Goal: Task Accomplishment & Management: Use online tool/utility

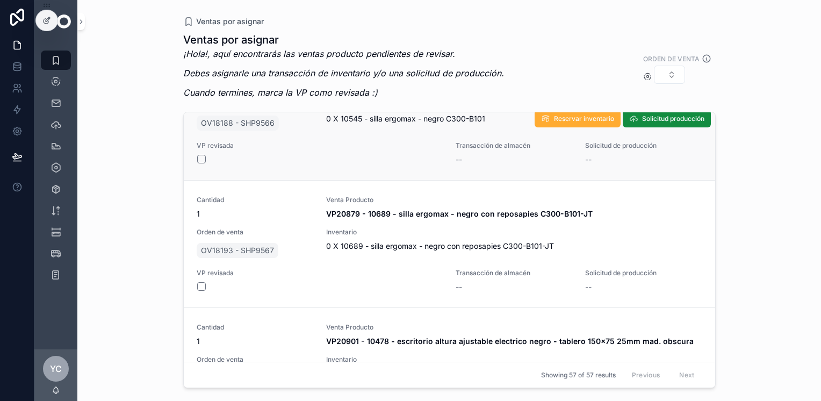
scroll to position [6065, 0]
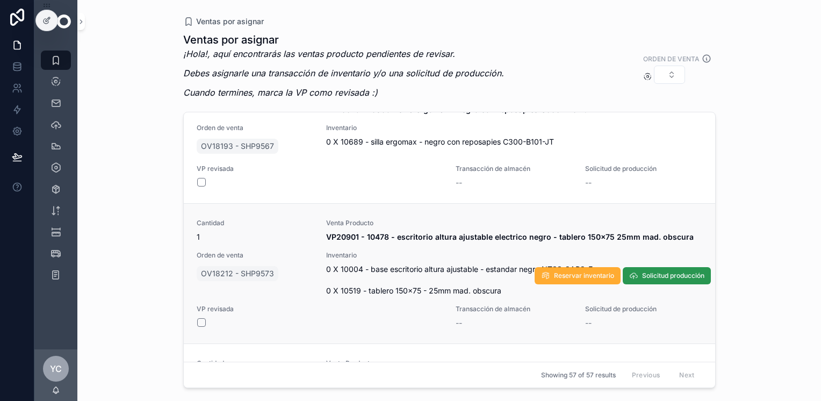
click at [667, 273] on span "Solicitud producción" at bounding box center [673, 275] width 62 height 9
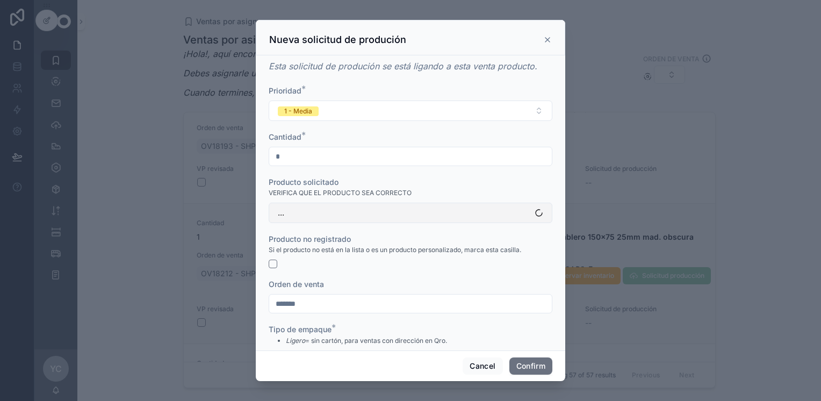
click at [350, 205] on button "..." at bounding box center [411, 213] width 284 height 20
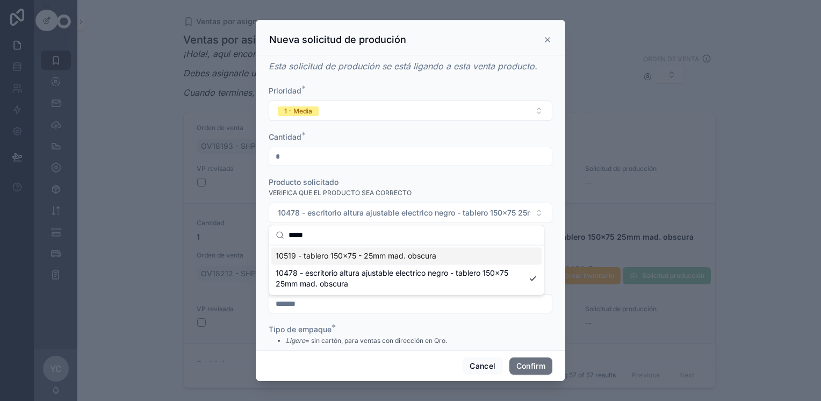
type input "*****"
click at [374, 258] on span "10519 - tablero 150x75 - 25mm mad. obscura" at bounding box center [356, 255] width 161 height 11
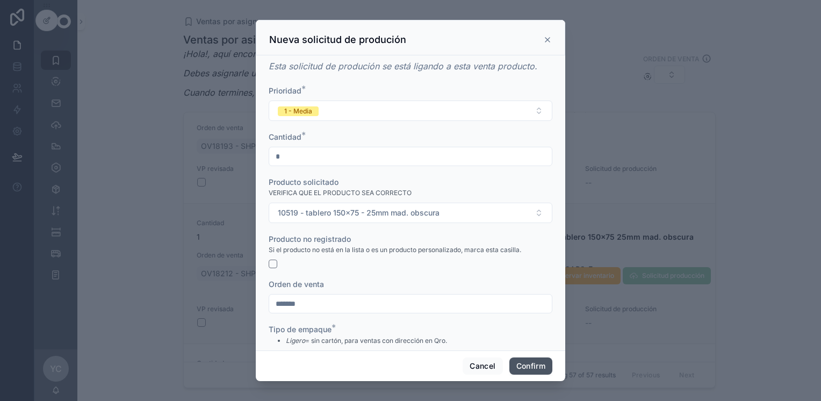
click at [524, 364] on button "Confirm" at bounding box center [530, 365] width 43 height 17
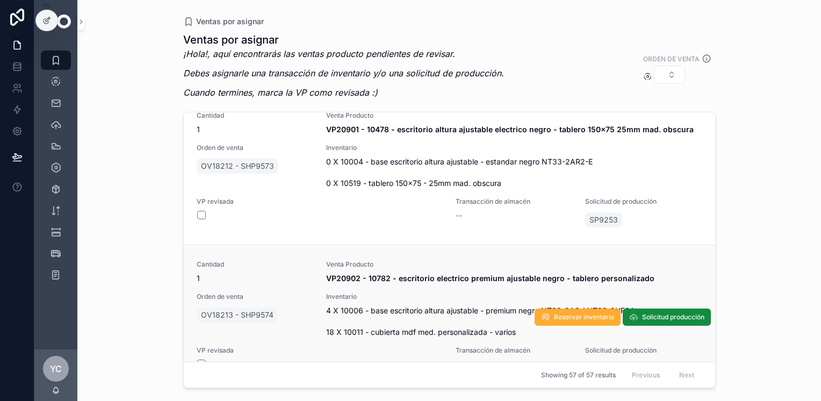
scroll to position [6226, 0]
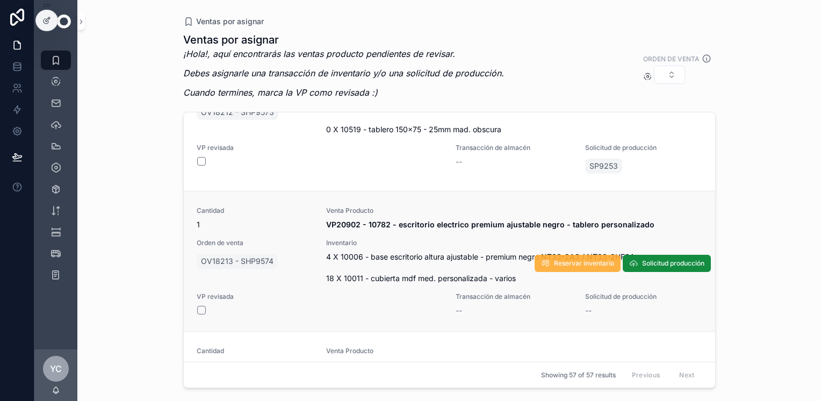
click at [570, 261] on span "Reservar inventario" at bounding box center [584, 263] width 60 height 9
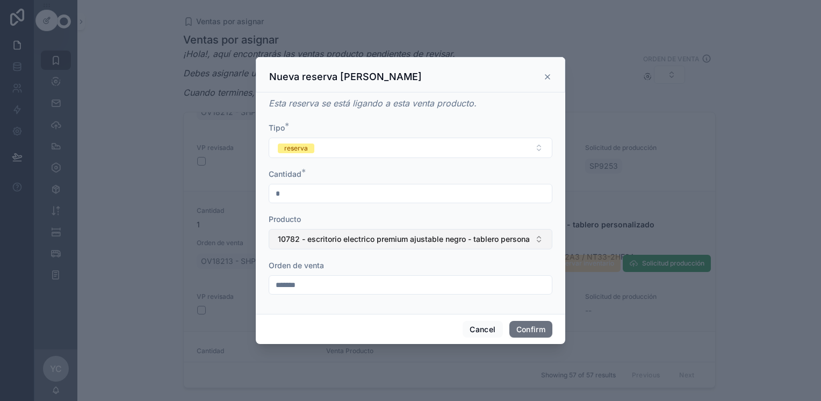
click at [344, 234] on span "10782 - escritorio electrico premium ajustable negro - tablero personalizado" at bounding box center [404, 239] width 252 height 11
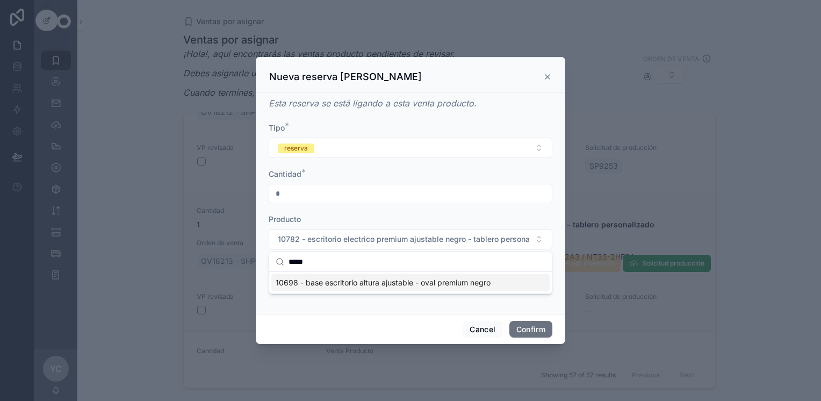
type input "*****"
click at [402, 280] on span "10698 - base escritorio altura ajustable - oval premium negro" at bounding box center [383, 282] width 215 height 11
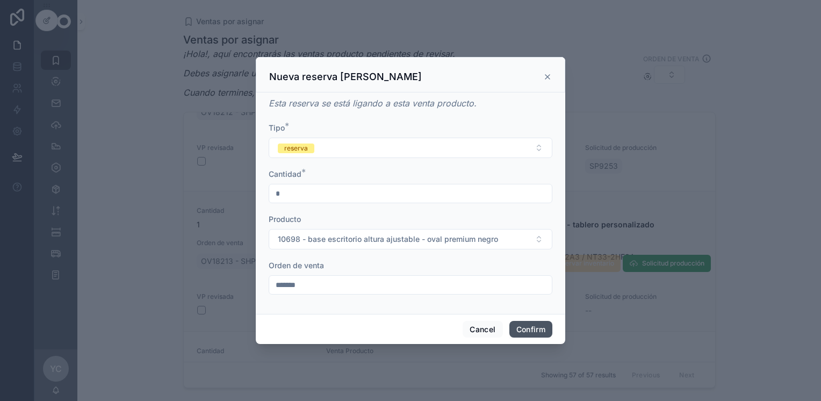
click at [531, 331] on button "Confirm" at bounding box center [530, 329] width 43 height 17
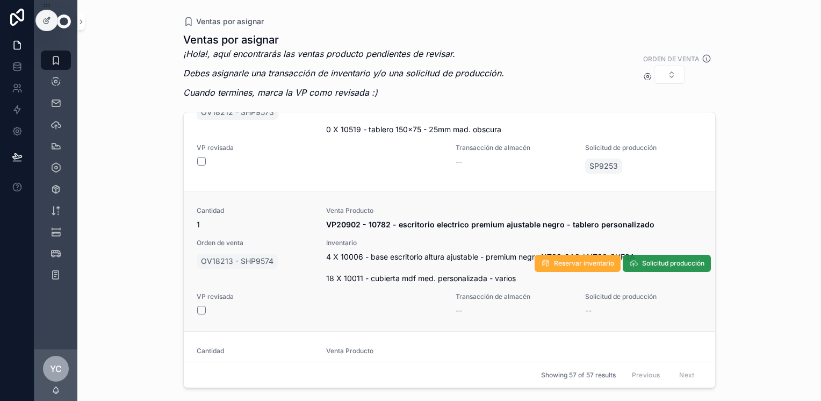
click at [664, 259] on span "Solicitud producción" at bounding box center [673, 263] width 62 height 9
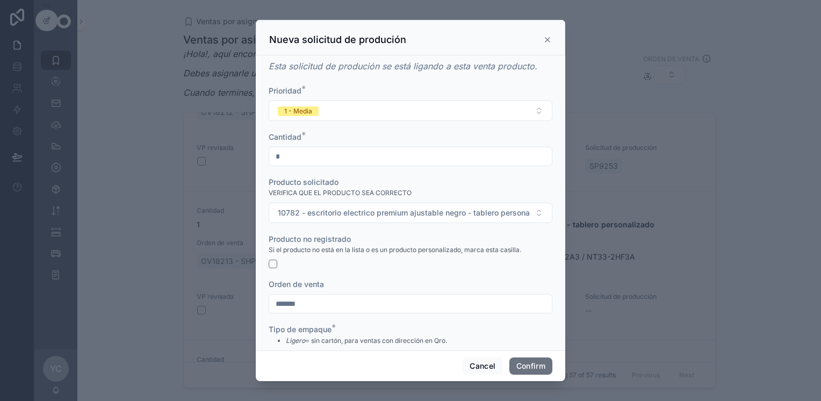
click at [279, 265] on div at bounding box center [411, 263] width 284 height 9
click at [272, 263] on button "button" at bounding box center [273, 263] width 9 height 9
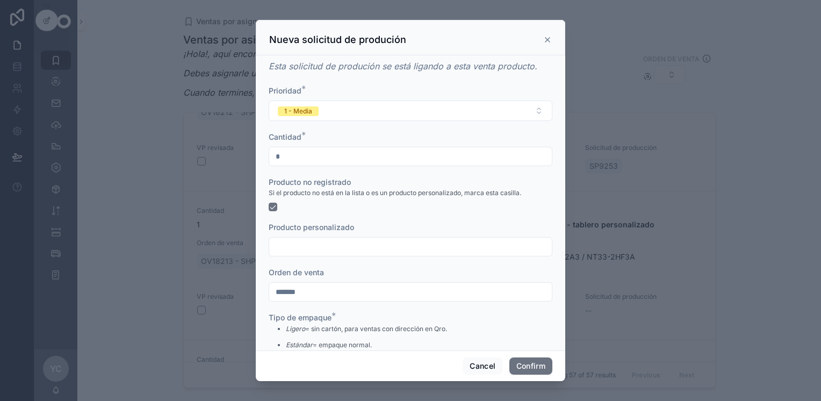
click at [294, 251] on input "text" at bounding box center [410, 246] width 283 height 15
type input "**********"
click at [540, 360] on button "Confirm" at bounding box center [530, 365] width 43 height 17
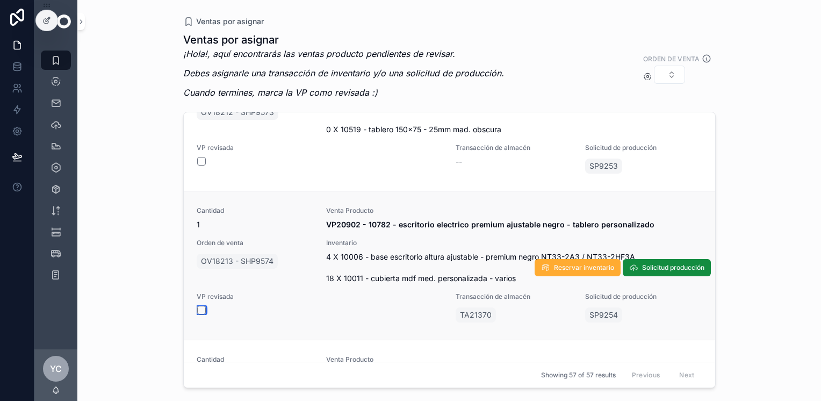
click at [202, 308] on button "scrollable content" at bounding box center [201, 310] width 9 height 9
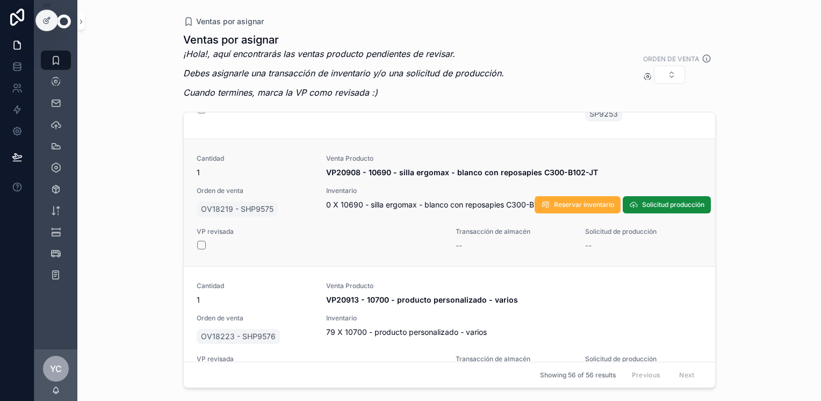
scroll to position [6387, 0]
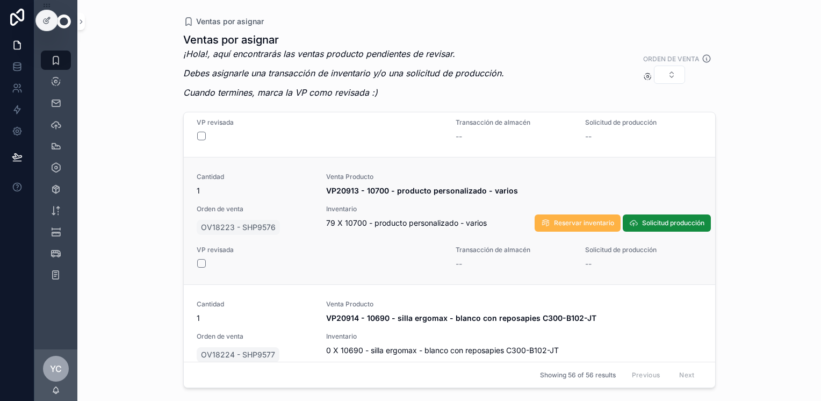
click at [582, 219] on span "Reservar inventario" at bounding box center [584, 223] width 60 height 9
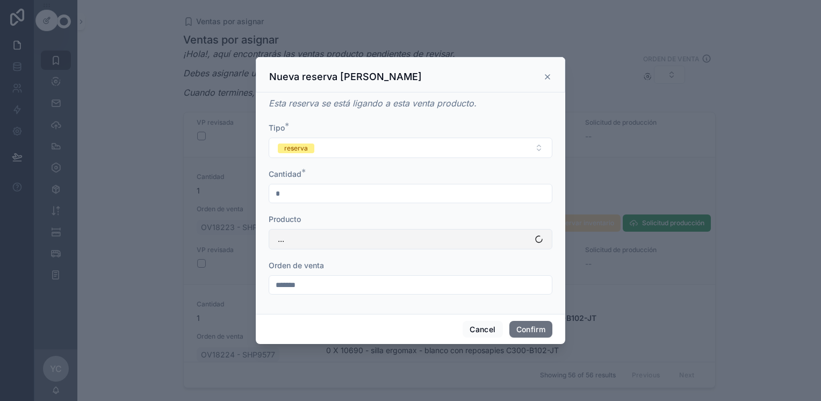
click at [284, 237] on span "..." at bounding box center [281, 239] width 6 height 11
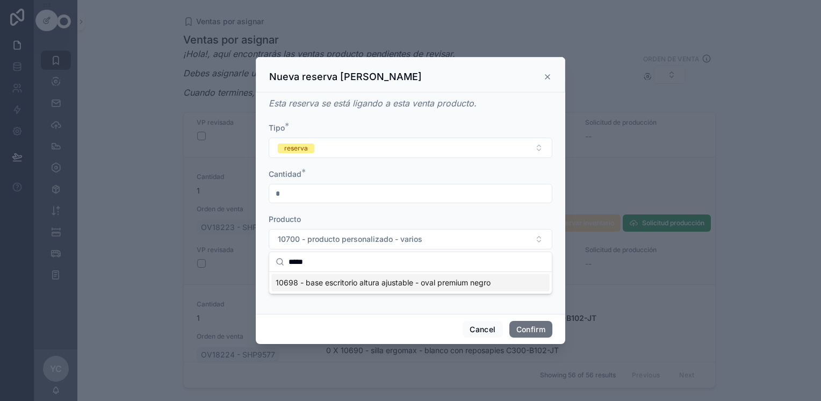
type input "*****"
click at [437, 283] on span "10698 - base escritorio altura ajustable - oval premium negro" at bounding box center [383, 282] width 215 height 11
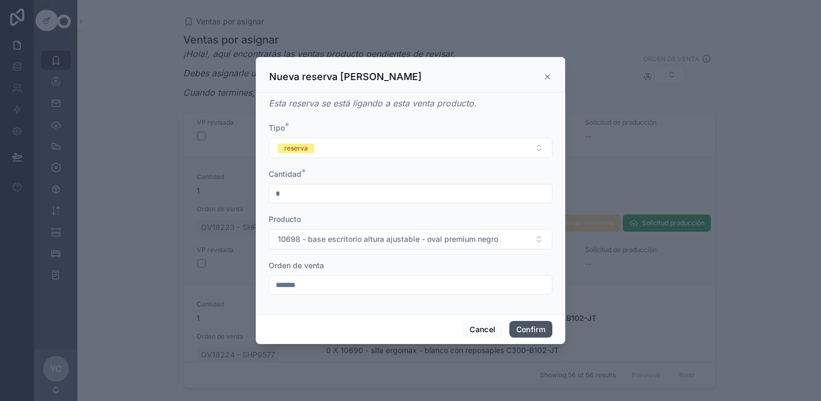
click at [532, 331] on button "Confirm" at bounding box center [530, 329] width 43 height 17
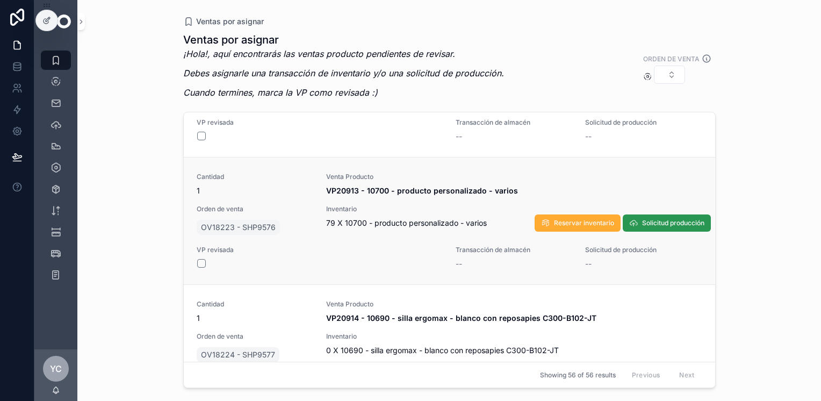
click at [647, 219] on span "Solicitud producción" at bounding box center [673, 223] width 62 height 9
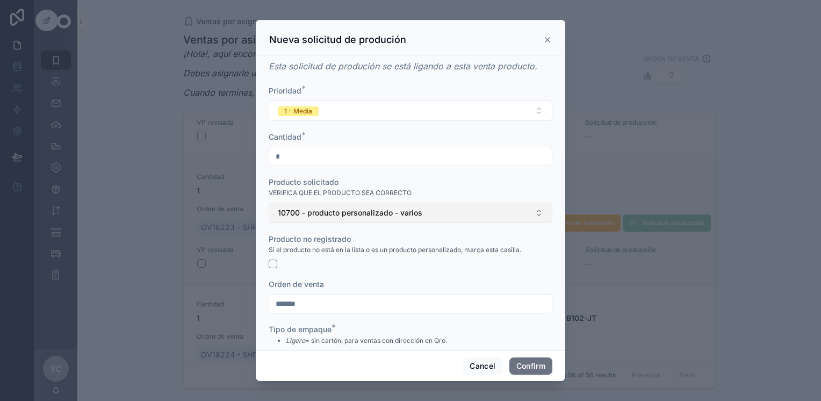
click at [308, 216] on span "10700 - producto personalizado - varios" at bounding box center [350, 212] width 145 height 11
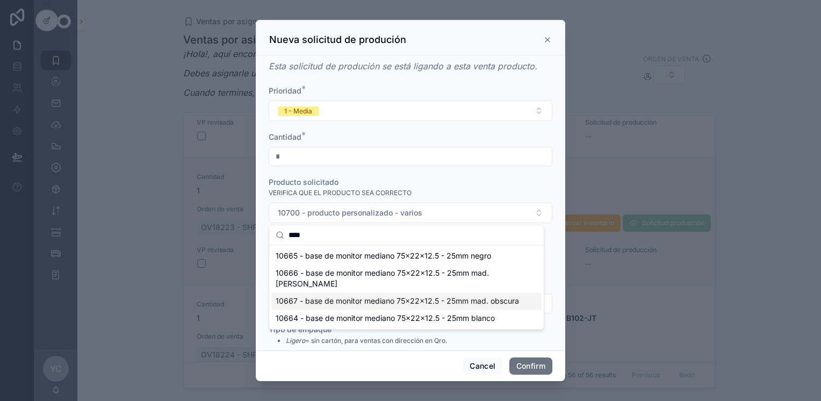
type input "****"
click at [389, 295] on span "10667 - base de monitor mediano 75x22x12.5 - 25mm mad. obscura" at bounding box center [397, 300] width 243 height 11
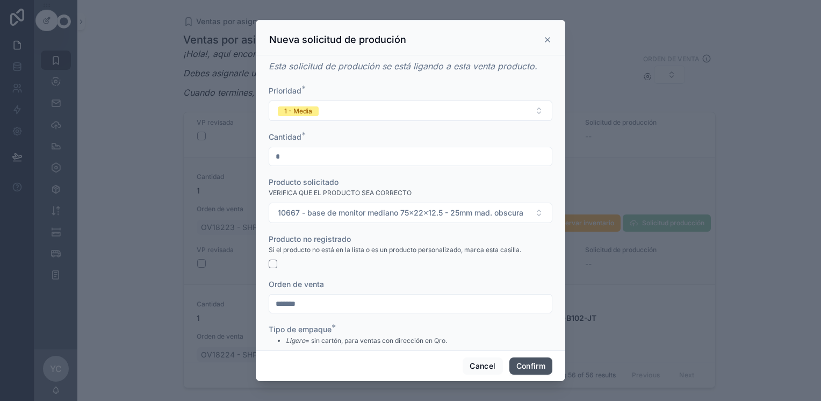
click at [531, 366] on button "Confirm" at bounding box center [530, 365] width 43 height 17
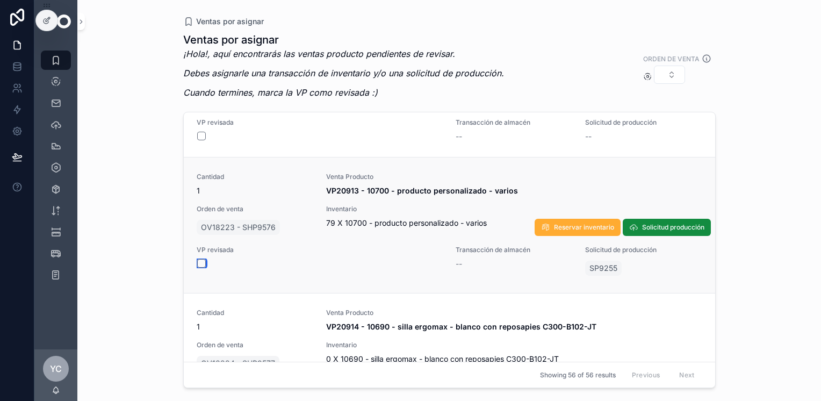
click at [201, 261] on button "scrollable content" at bounding box center [201, 263] width 9 height 9
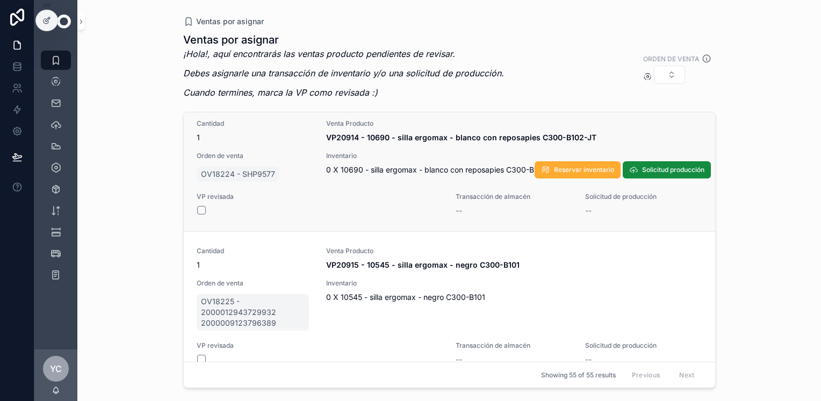
scroll to position [6494, 0]
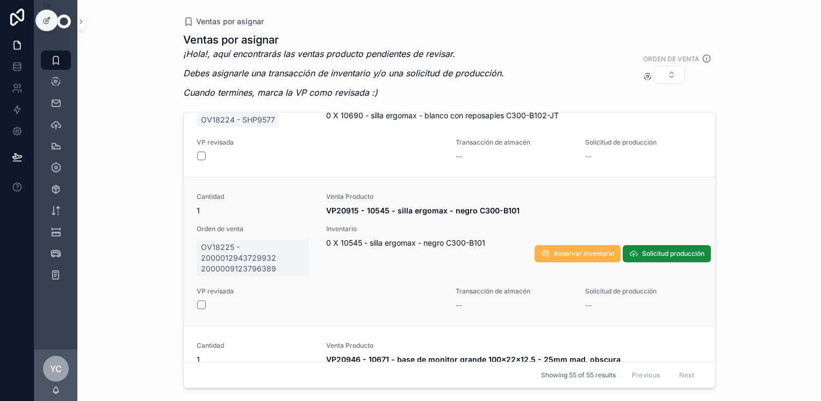
click at [565, 250] on span "Reservar inventario" at bounding box center [584, 253] width 60 height 9
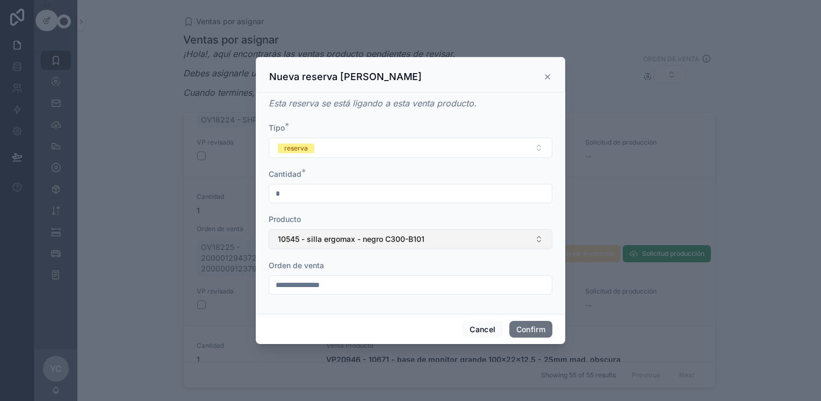
click at [349, 234] on span "10545 - silla ergomax - negro C300-B101" at bounding box center [351, 239] width 147 height 11
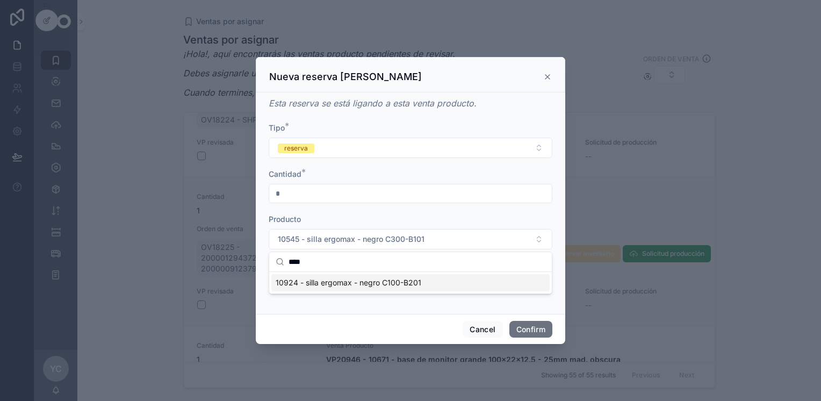
type input "****"
click at [352, 284] on span "10924 - silla ergomax - negro C100-B201" at bounding box center [349, 282] width 146 height 11
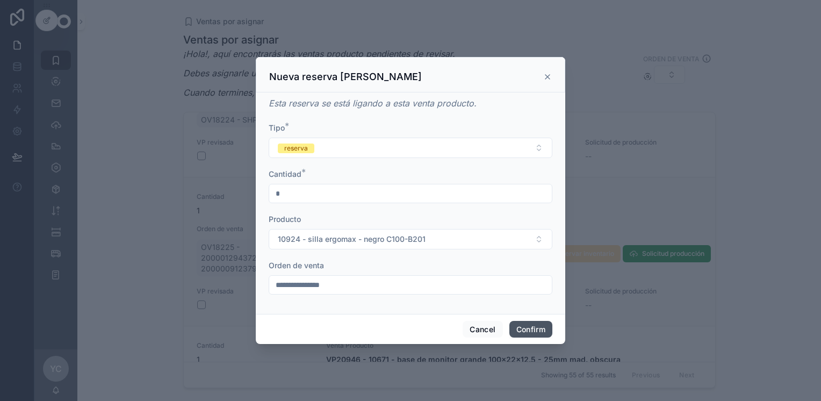
click at [529, 323] on button "Confirm" at bounding box center [530, 329] width 43 height 17
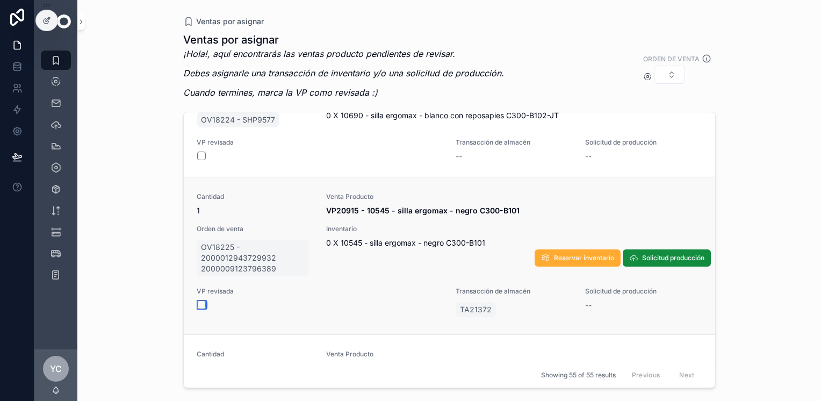
click at [199, 302] on button "scrollable content" at bounding box center [201, 304] width 9 height 9
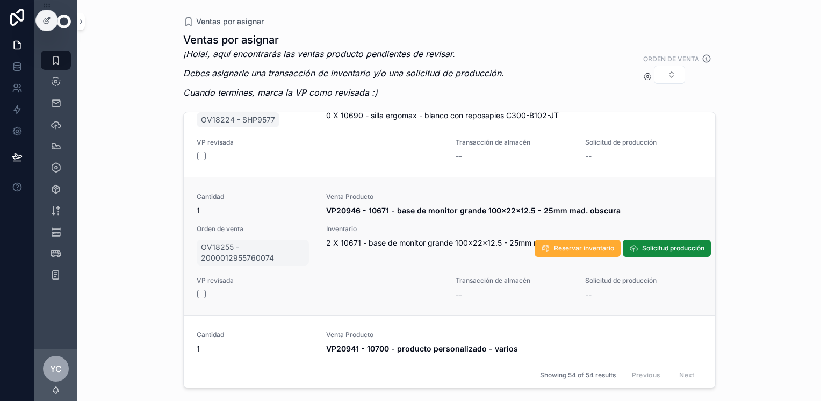
scroll to position [6602, 0]
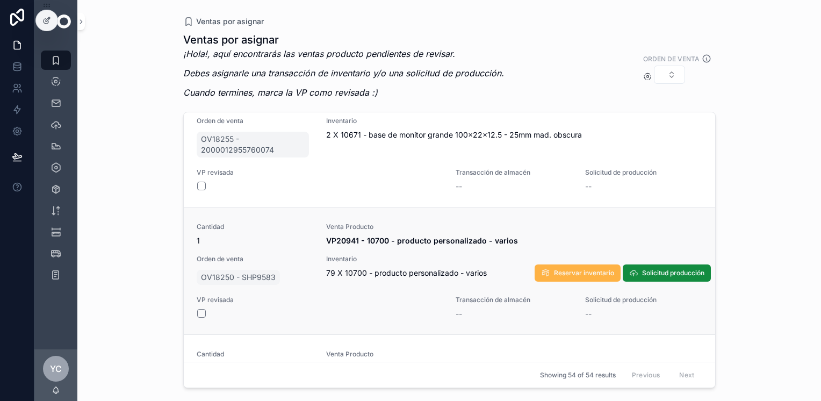
click at [565, 275] on span "Reservar inventario" at bounding box center [584, 273] width 60 height 9
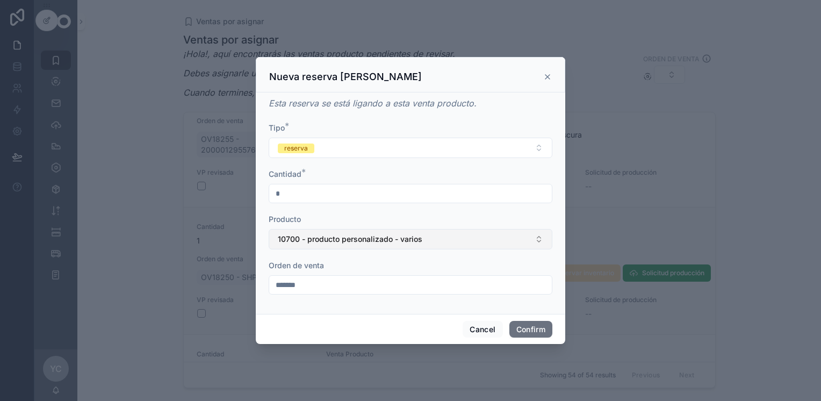
click at [312, 236] on span "10700 - producto personalizado - varios" at bounding box center [350, 239] width 145 height 11
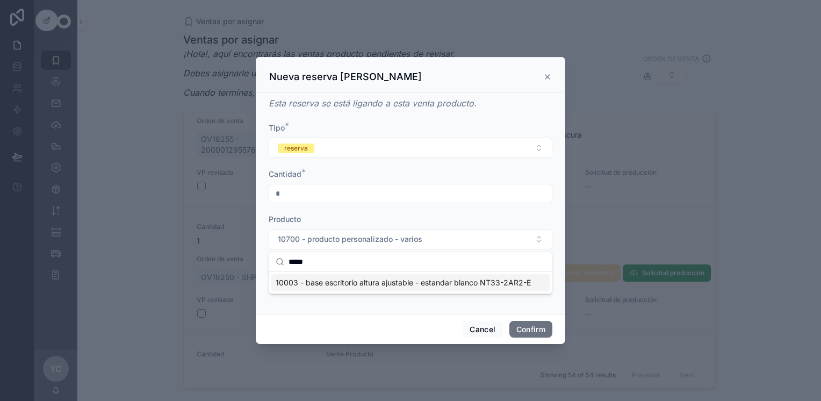
type input "*****"
click at [358, 285] on span "10003 - base escritorio altura ajustable - estandar blanco NT33-2AR2-E" at bounding box center [403, 282] width 255 height 11
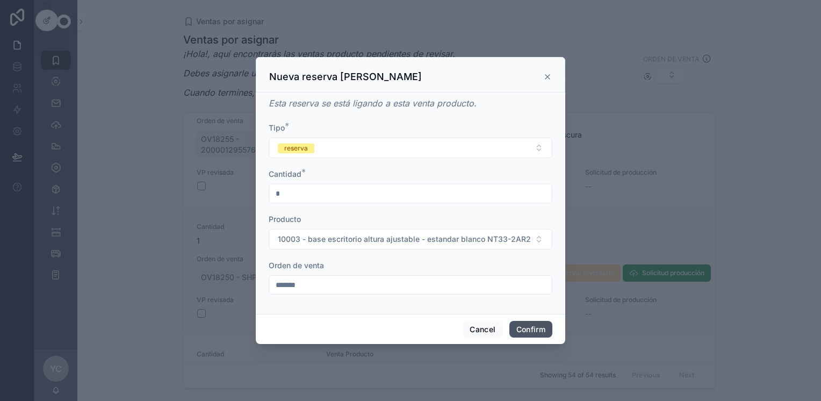
click at [529, 328] on button "Confirm" at bounding box center [530, 329] width 43 height 17
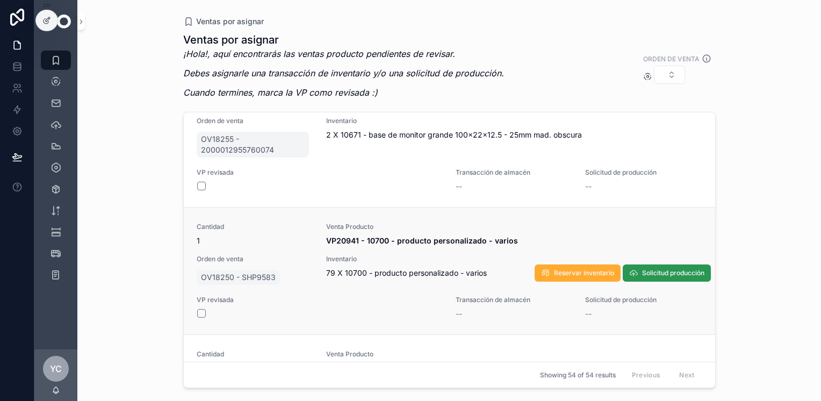
click at [642, 270] on span "Solicitud producción" at bounding box center [673, 273] width 62 height 9
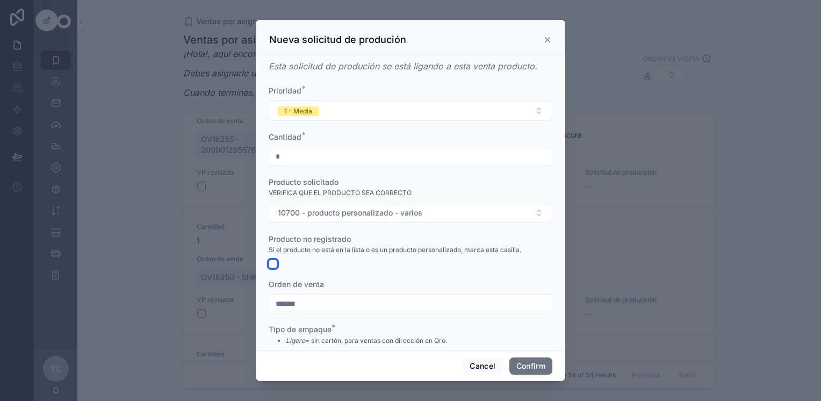
click at [270, 264] on button "button" at bounding box center [273, 263] width 9 height 9
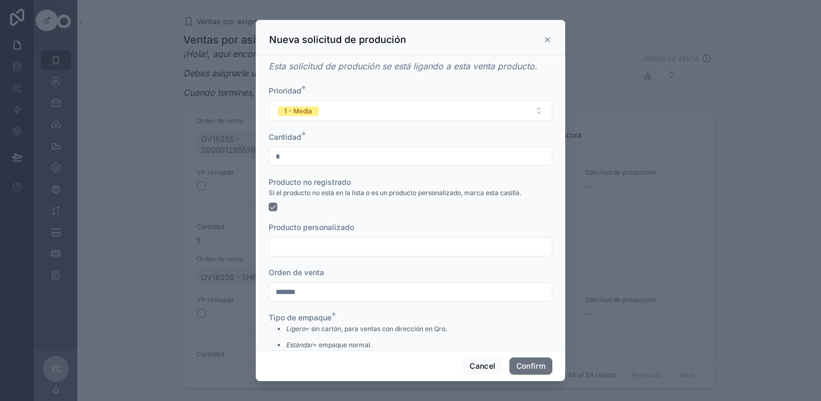
click at [338, 252] on input "text" at bounding box center [410, 246] width 283 height 15
type input "**********"
click at [544, 366] on button "Confirm" at bounding box center [530, 365] width 43 height 17
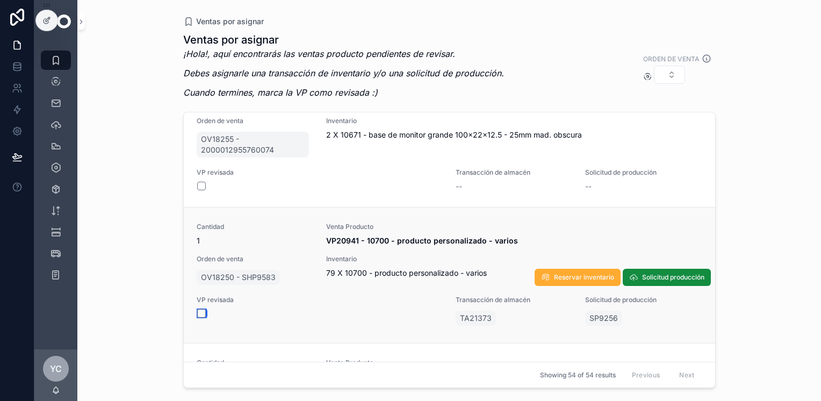
click at [200, 313] on button "scrollable content" at bounding box center [201, 313] width 9 height 9
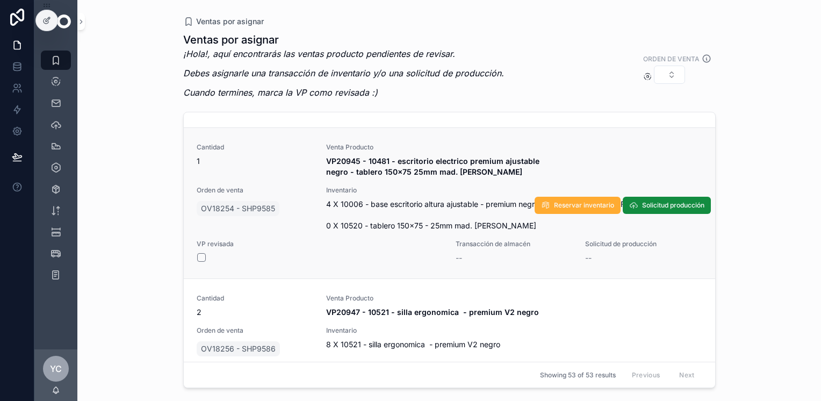
scroll to position [6656, 0]
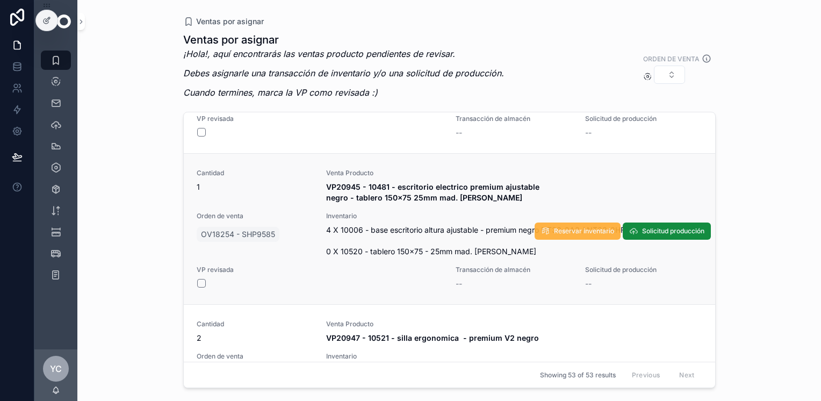
click at [573, 227] on span "Reservar inventario" at bounding box center [584, 231] width 60 height 9
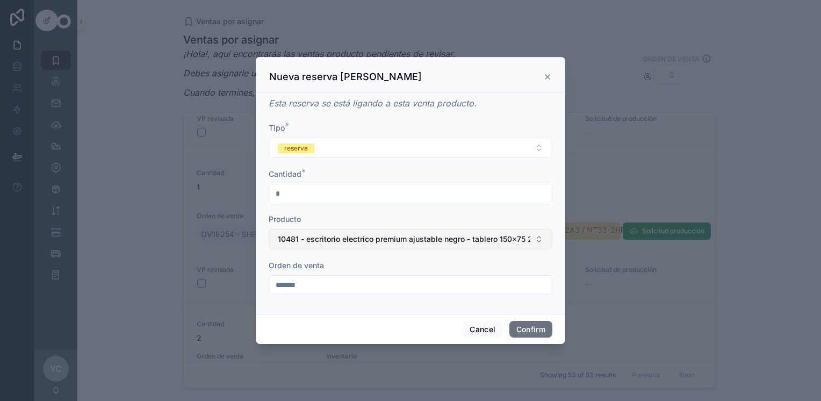
click at [346, 241] on span "10481 - escritorio electrico premium ajustable negro - tablero 150x75 25mm mad.…" at bounding box center [404, 239] width 252 height 11
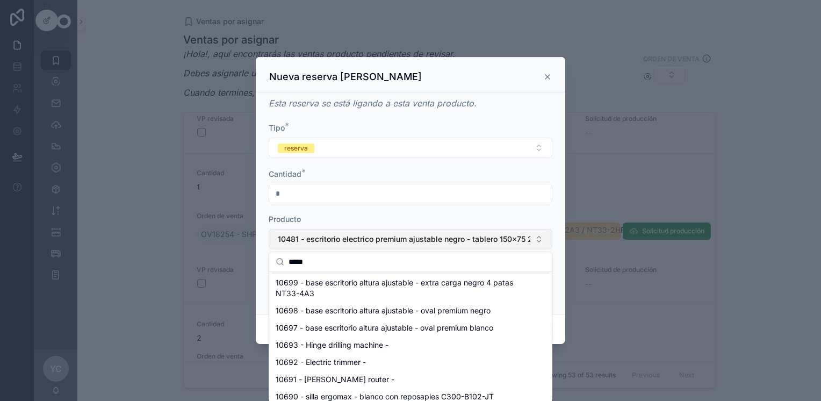
scroll to position [0, 0]
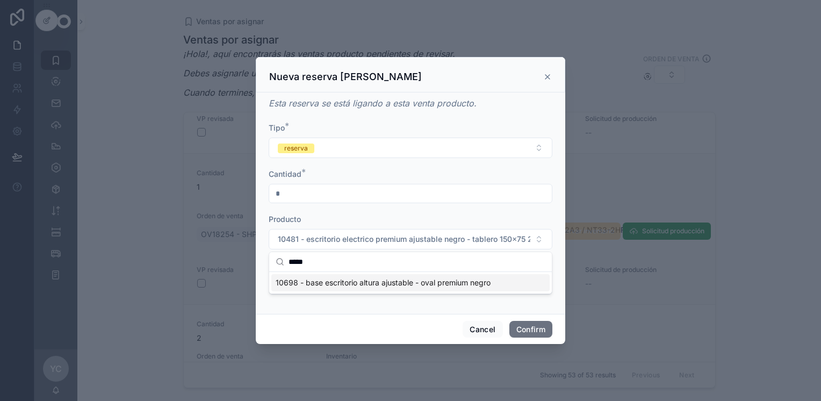
type input "*****"
click at [419, 285] on span "10698 - base escritorio altura ajustable - oval premium negro" at bounding box center [383, 282] width 215 height 11
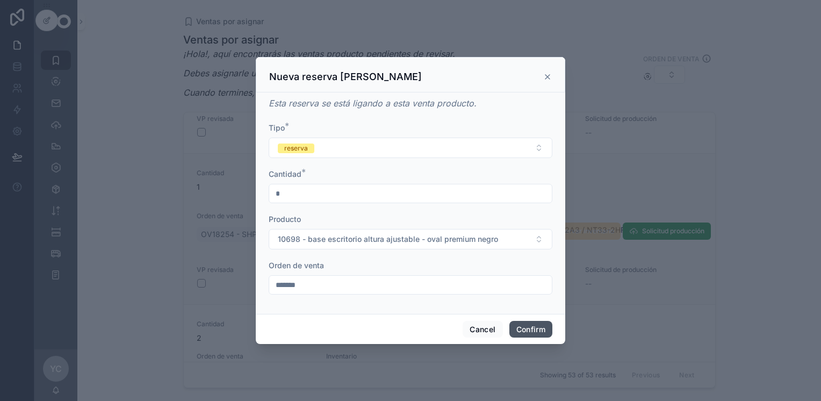
click at [524, 330] on button "Confirm" at bounding box center [530, 329] width 43 height 17
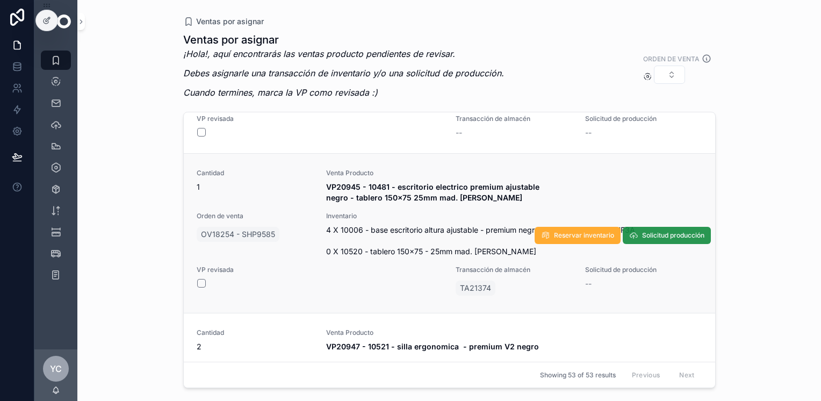
click at [644, 231] on span "Solicitud producción" at bounding box center [673, 235] width 62 height 9
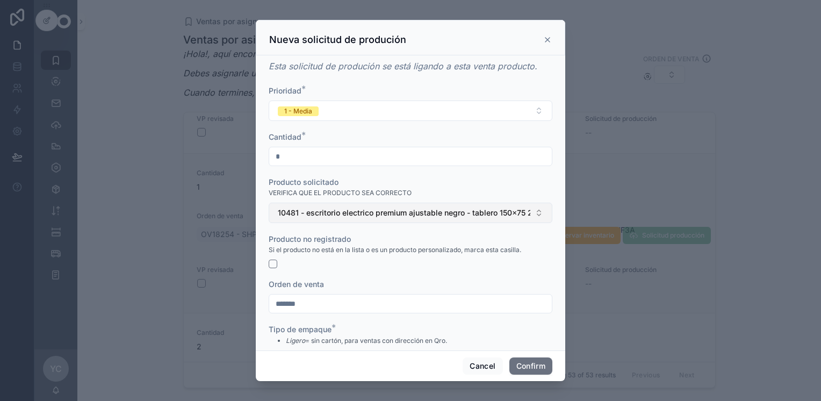
click at [348, 220] on button "10481 - escritorio electrico premium ajustable negro - tablero 150x75 25mm mad.…" at bounding box center [411, 213] width 284 height 20
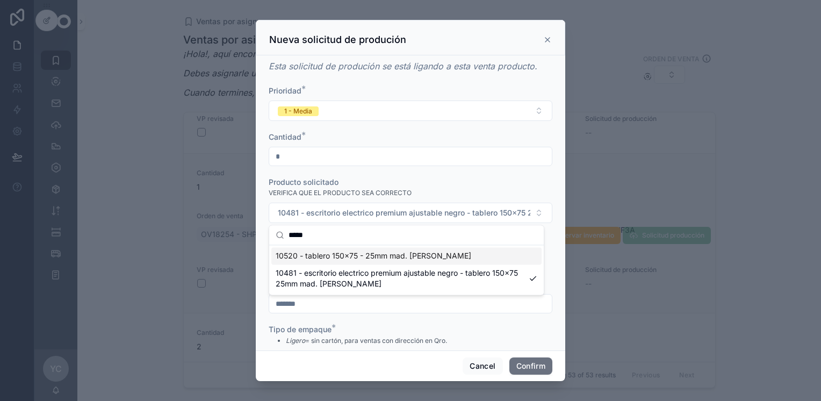
type input "*****"
click at [329, 255] on span "10520 - tablero 150x75 - 25mm mad. [PERSON_NAME]" at bounding box center [374, 255] width 196 height 11
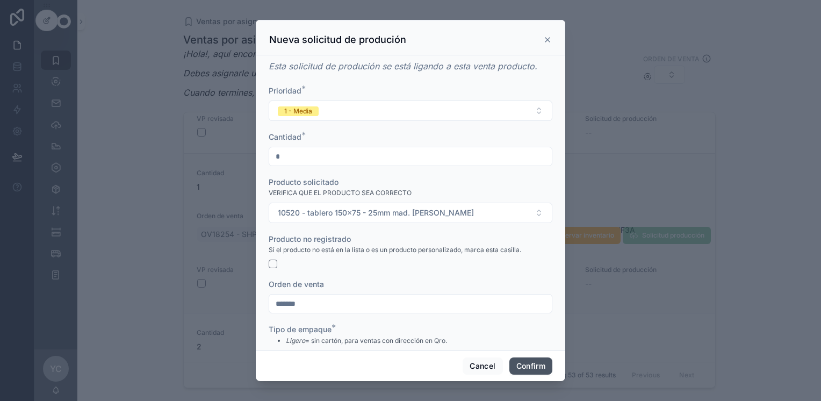
click at [524, 364] on button "Confirm" at bounding box center [530, 365] width 43 height 17
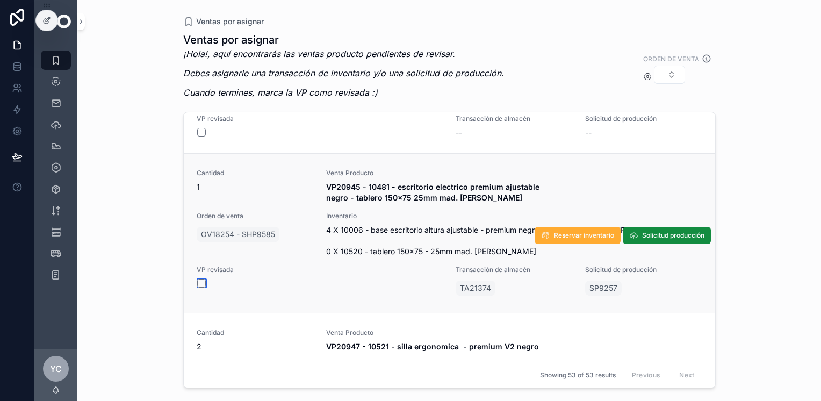
click at [201, 279] on button "scrollable content" at bounding box center [201, 283] width 9 height 9
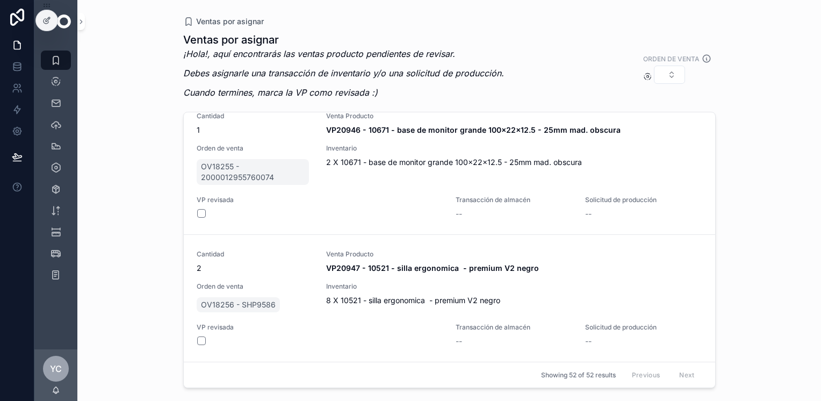
scroll to position [6572, 0]
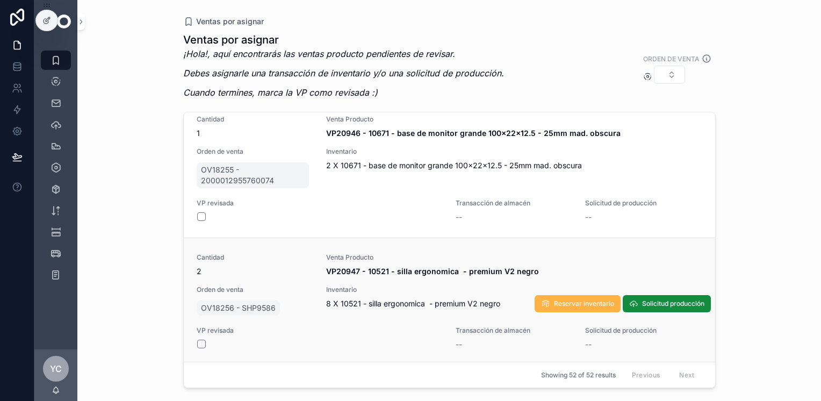
click at [561, 299] on span "Reservar inventario" at bounding box center [584, 303] width 60 height 9
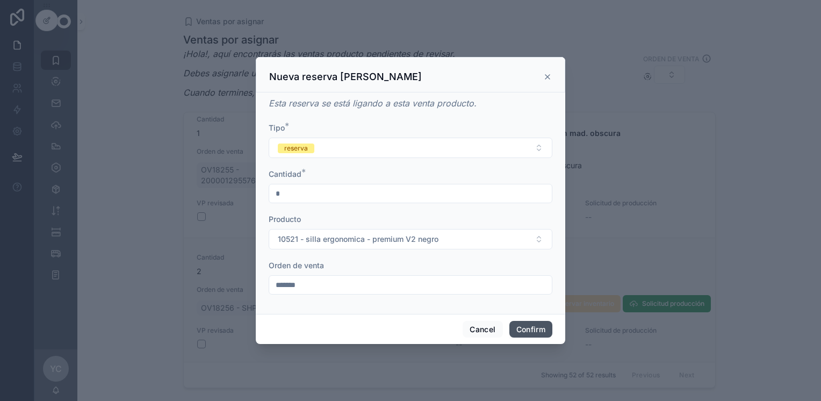
click at [521, 330] on button "Confirm" at bounding box center [530, 329] width 43 height 17
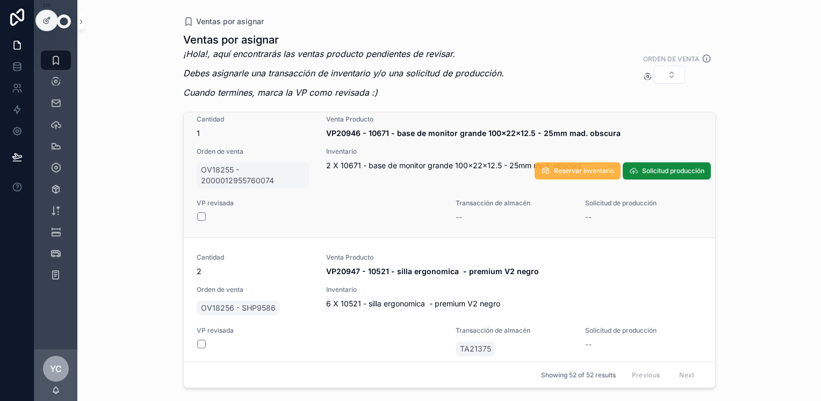
click at [540, 167] on button "Reservar inventario" at bounding box center [578, 170] width 86 height 17
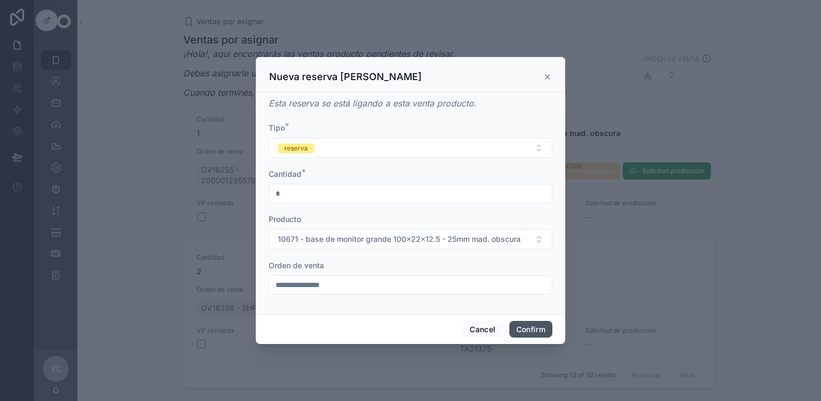
click at [527, 328] on button "Confirm" at bounding box center [530, 329] width 43 height 17
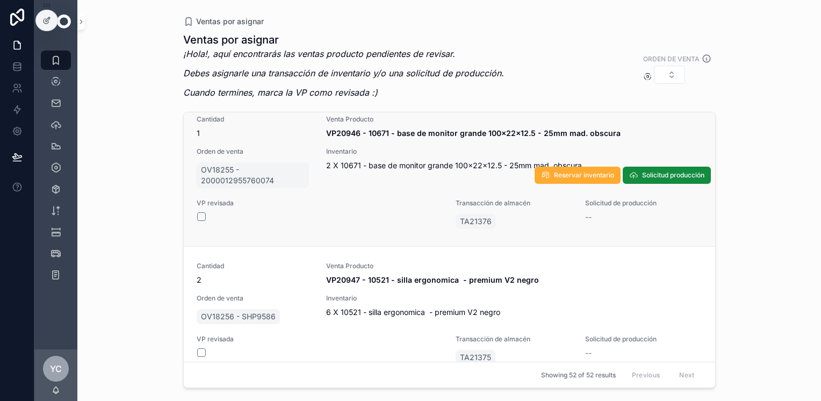
scroll to position [6580, 0]
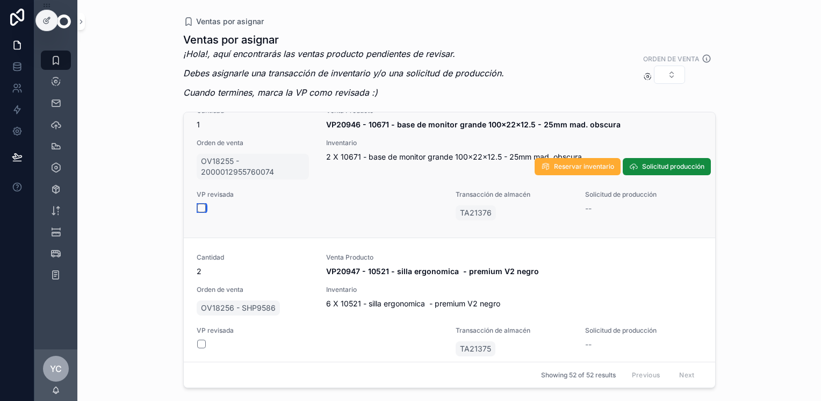
click at [199, 207] on button "scrollable content" at bounding box center [201, 208] width 9 height 9
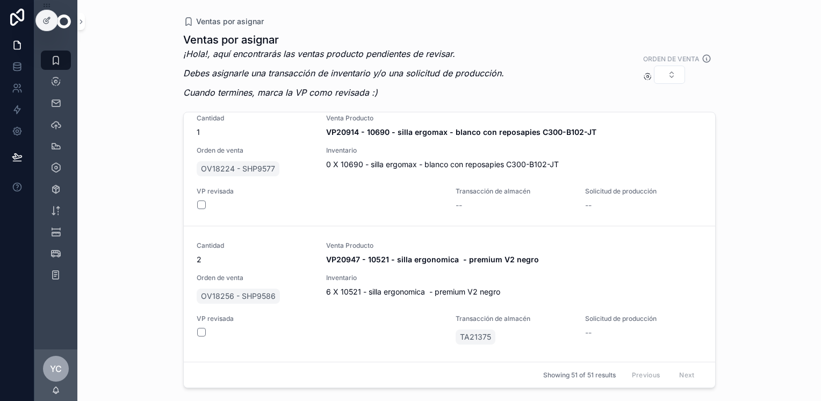
scroll to position [6442, 0]
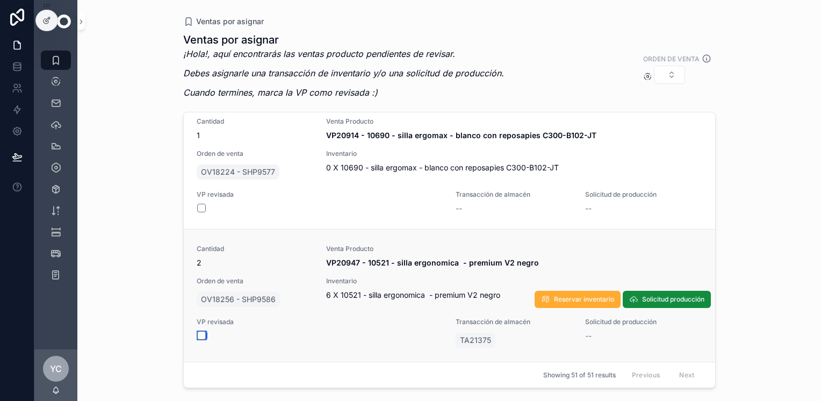
click at [202, 334] on button "scrollable content" at bounding box center [201, 335] width 9 height 9
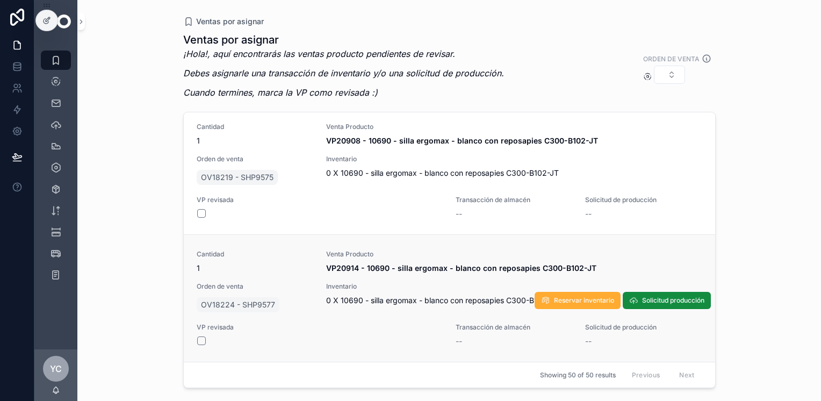
scroll to position [6307, 0]
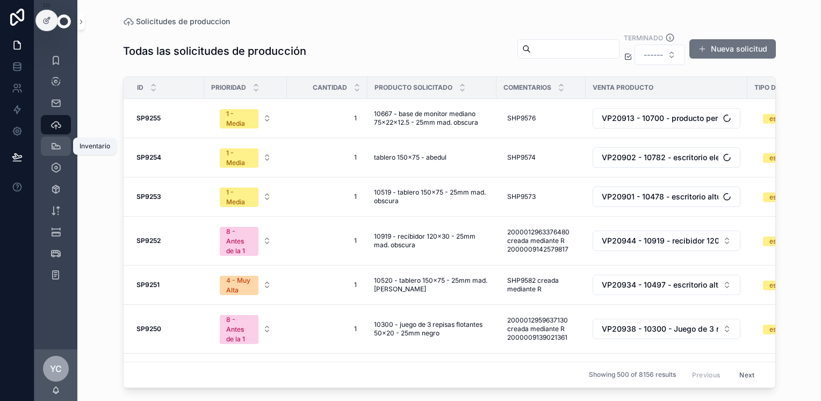
click at [60, 138] on div "Inventario" at bounding box center [55, 146] width 17 height 17
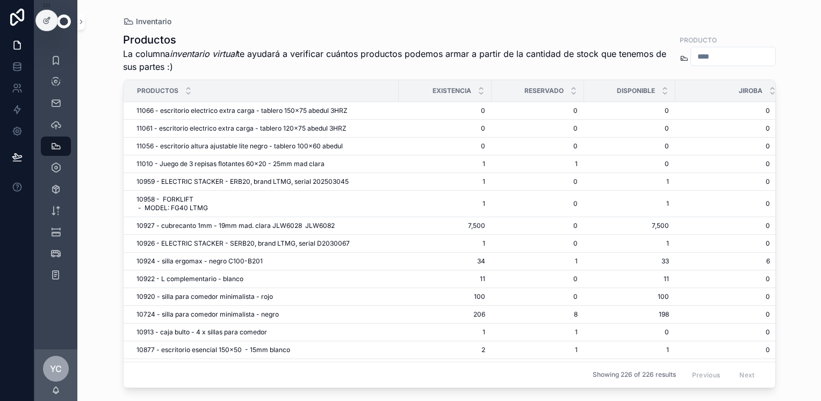
click at [691, 59] on input "scrollable content" at bounding box center [733, 56] width 84 height 15
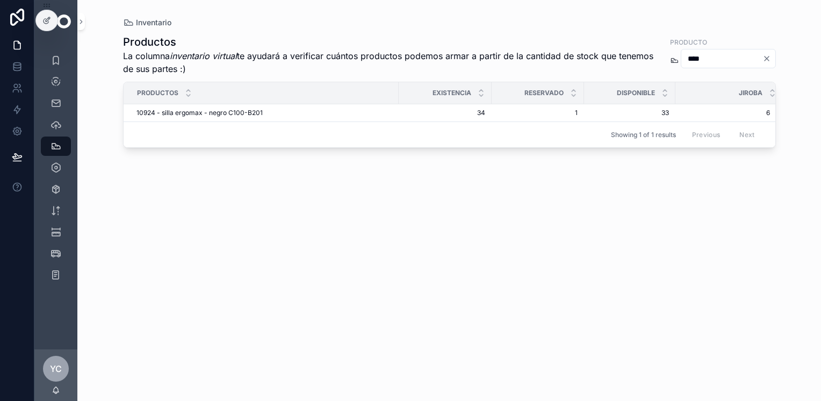
type input "****"
